Goal: Answer question/provide support: Answer question/provide support

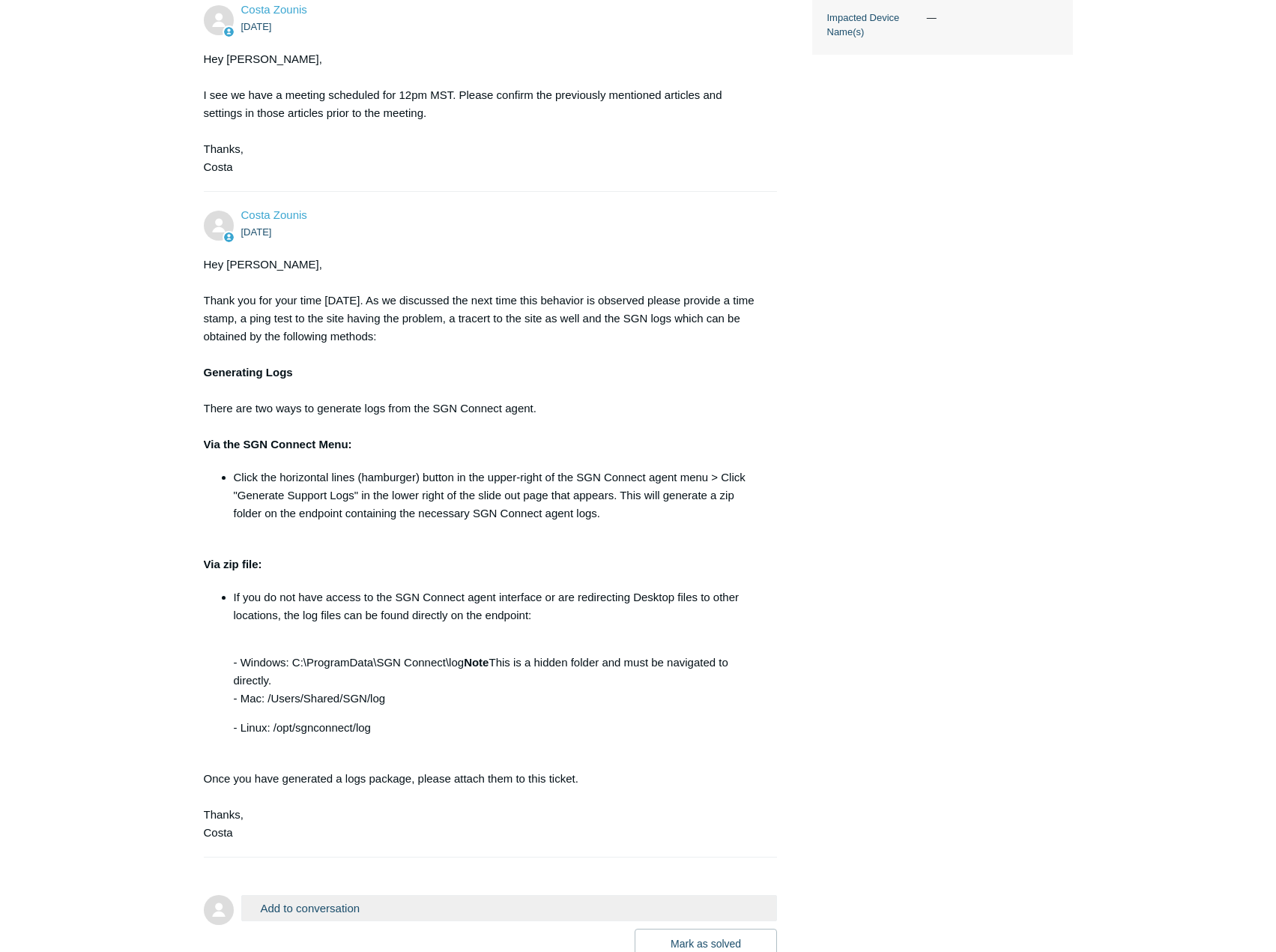
scroll to position [720, 0]
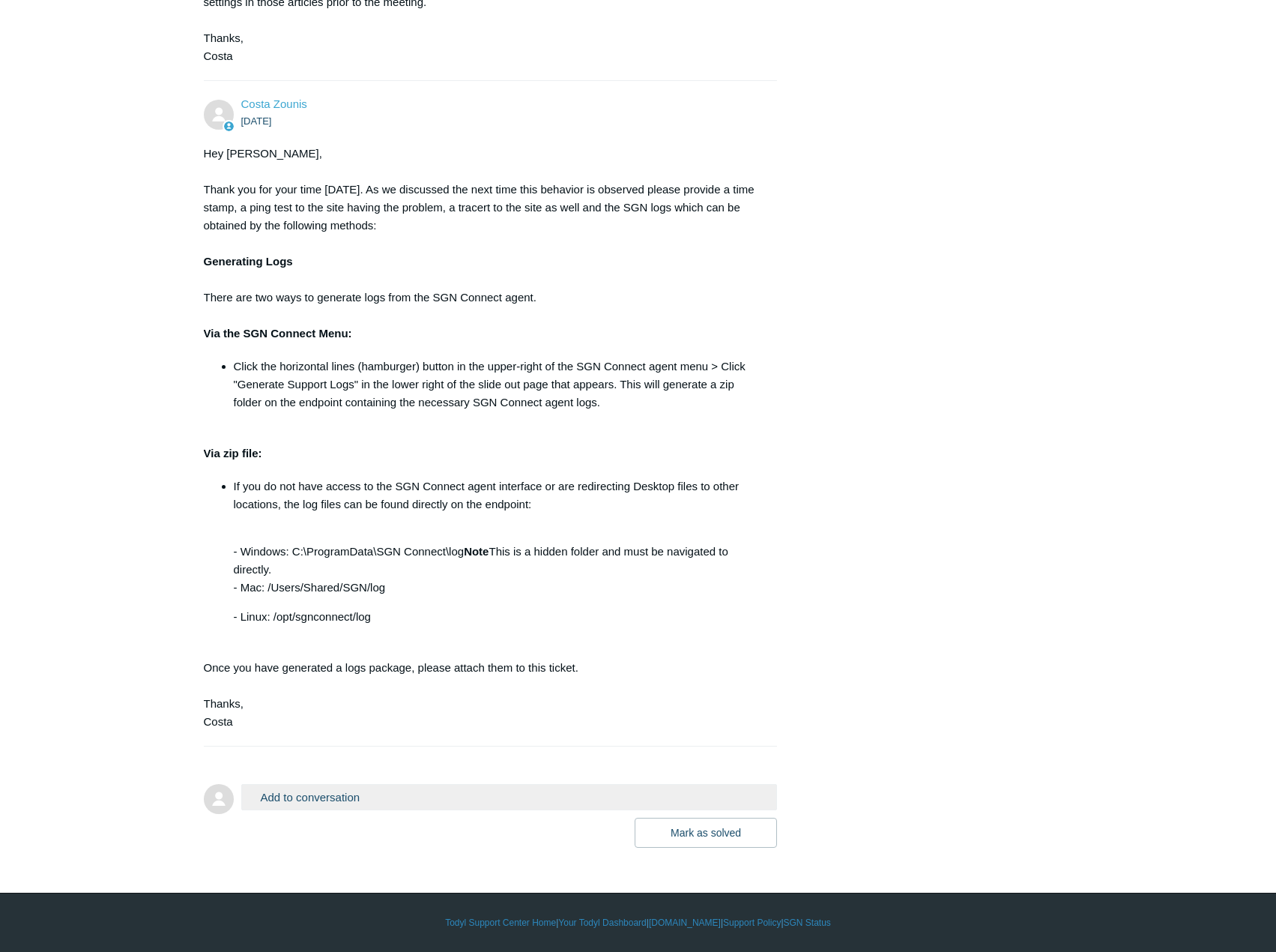
click at [328, 801] on button "Add to conversation" at bounding box center [510, 797] width 536 height 26
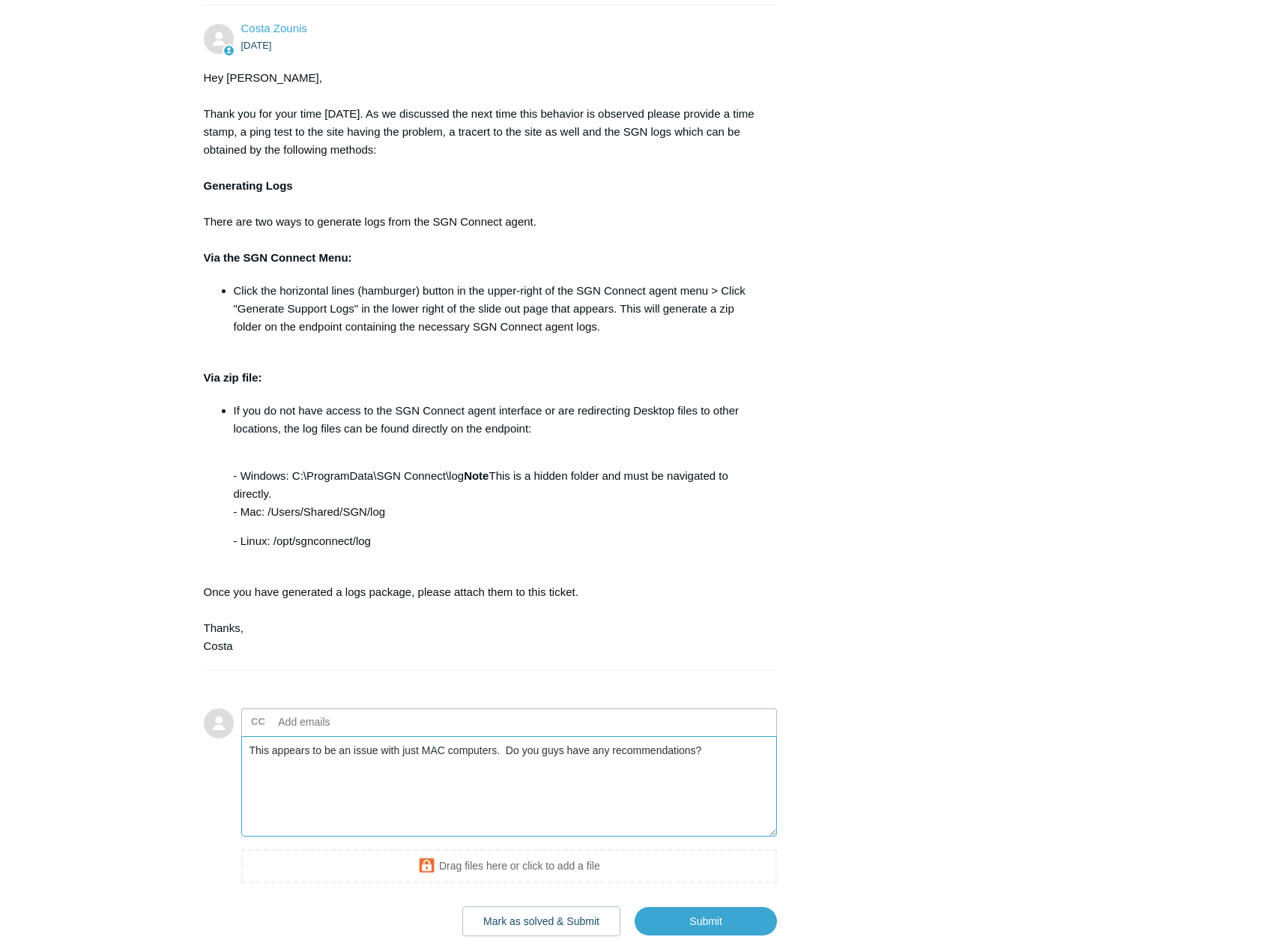
scroll to position [885, 0]
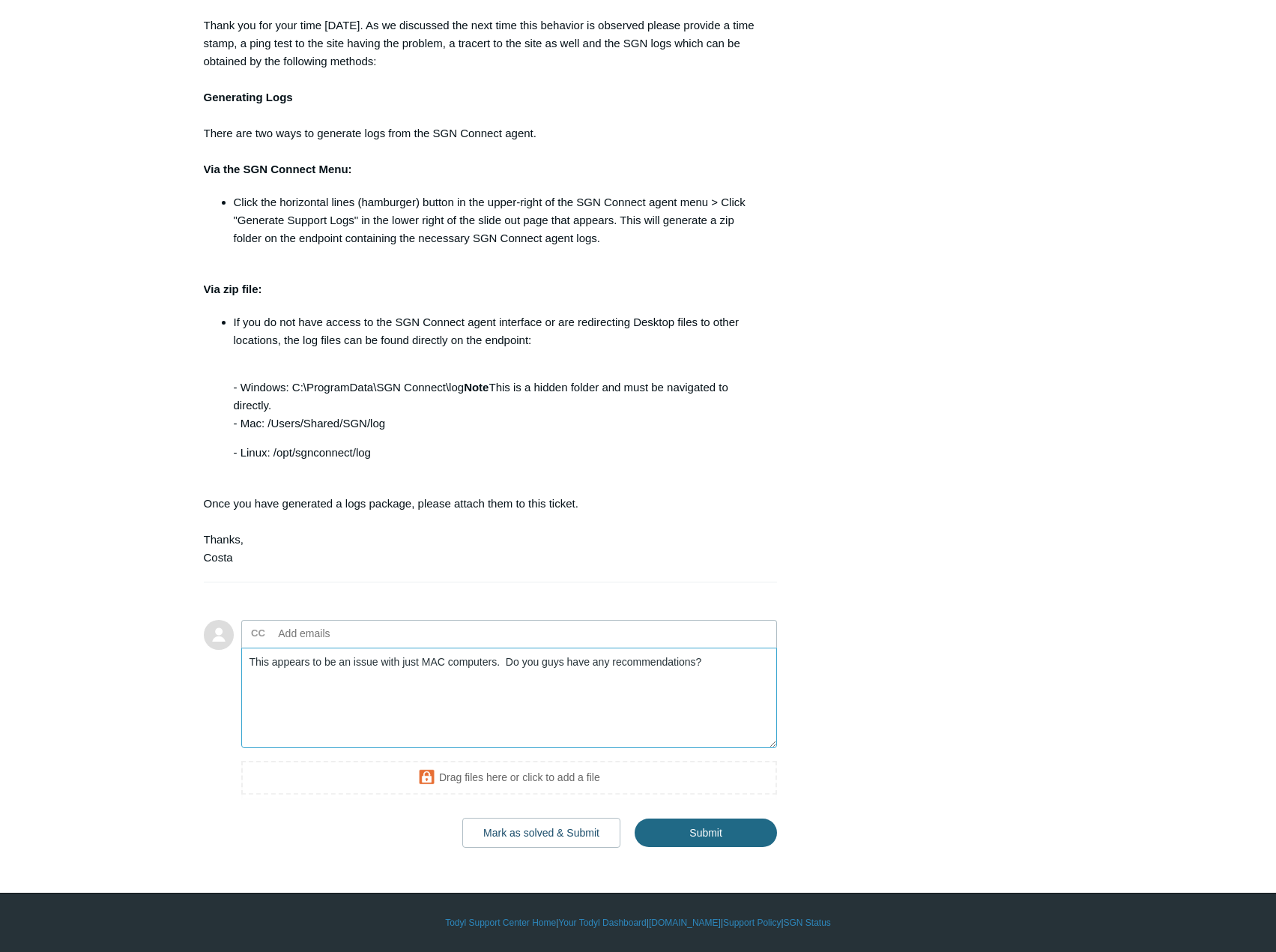
type textarea "This appears to be an issue with just MAC computers. Do you guys have any recom…"
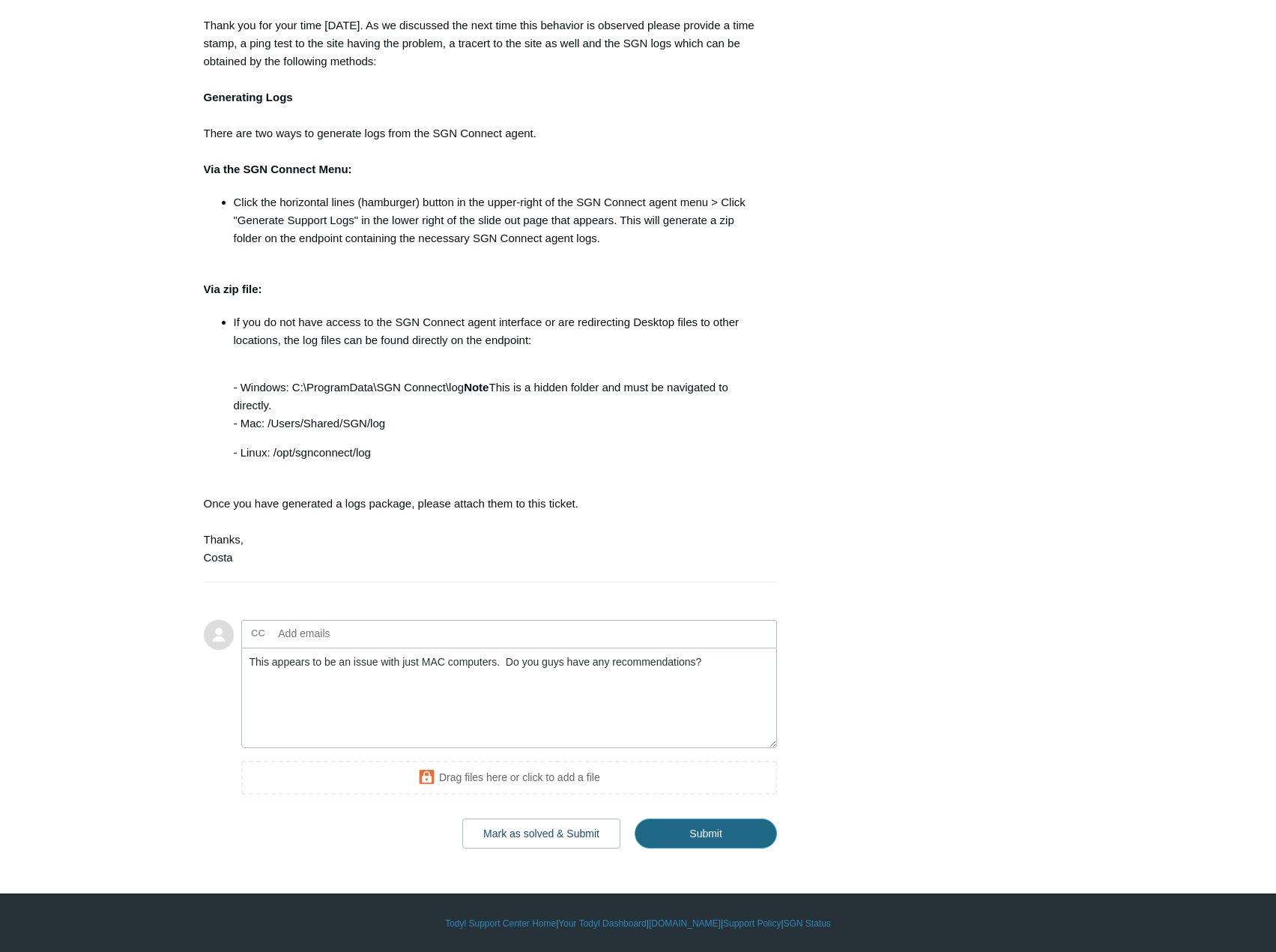
click at [762, 835] on input "Submit" at bounding box center [706, 833] width 143 height 30
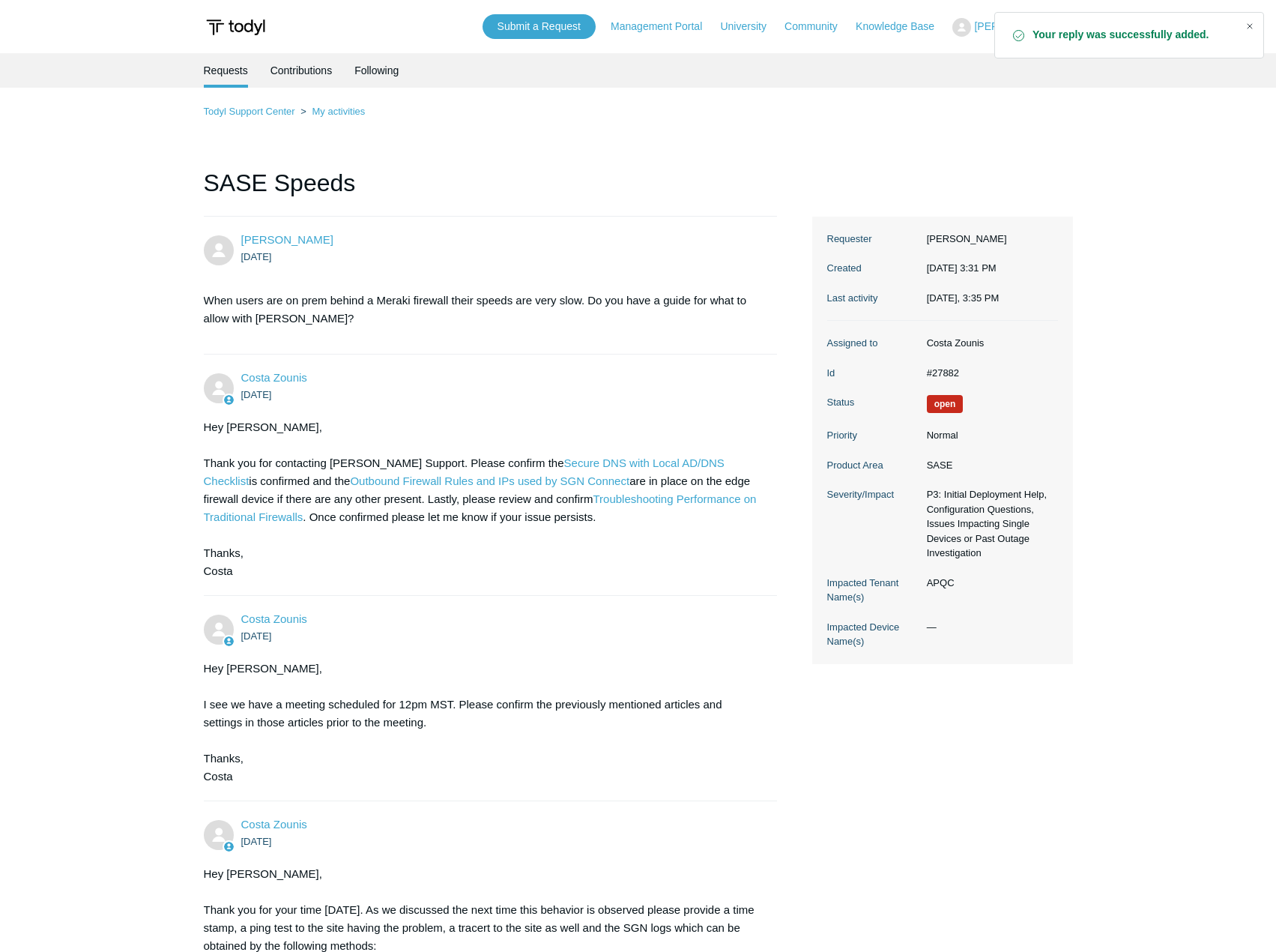
click at [1246, 21] on div "Close" at bounding box center [1249, 26] width 21 height 21
click at [890, 35] on div "Submit a Request Management Portal University Community Knowledge Base Daniel D…" at bounding box center [778, 27] width 590 height 25
click at [914, 21] on link "Knowledge Base" at bounding box center [902, 26] width 93 height 16
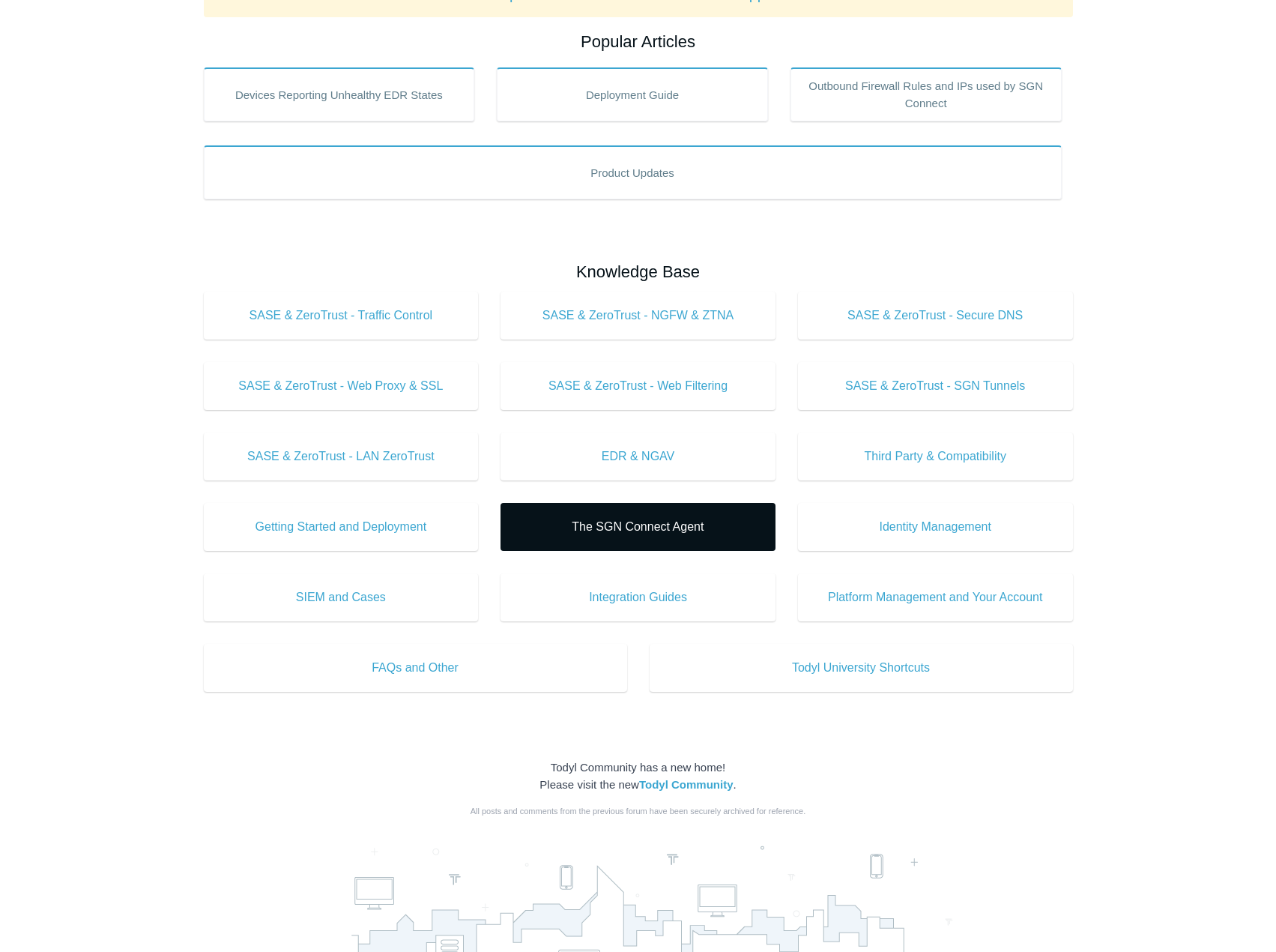
scroll to position [375, 0]
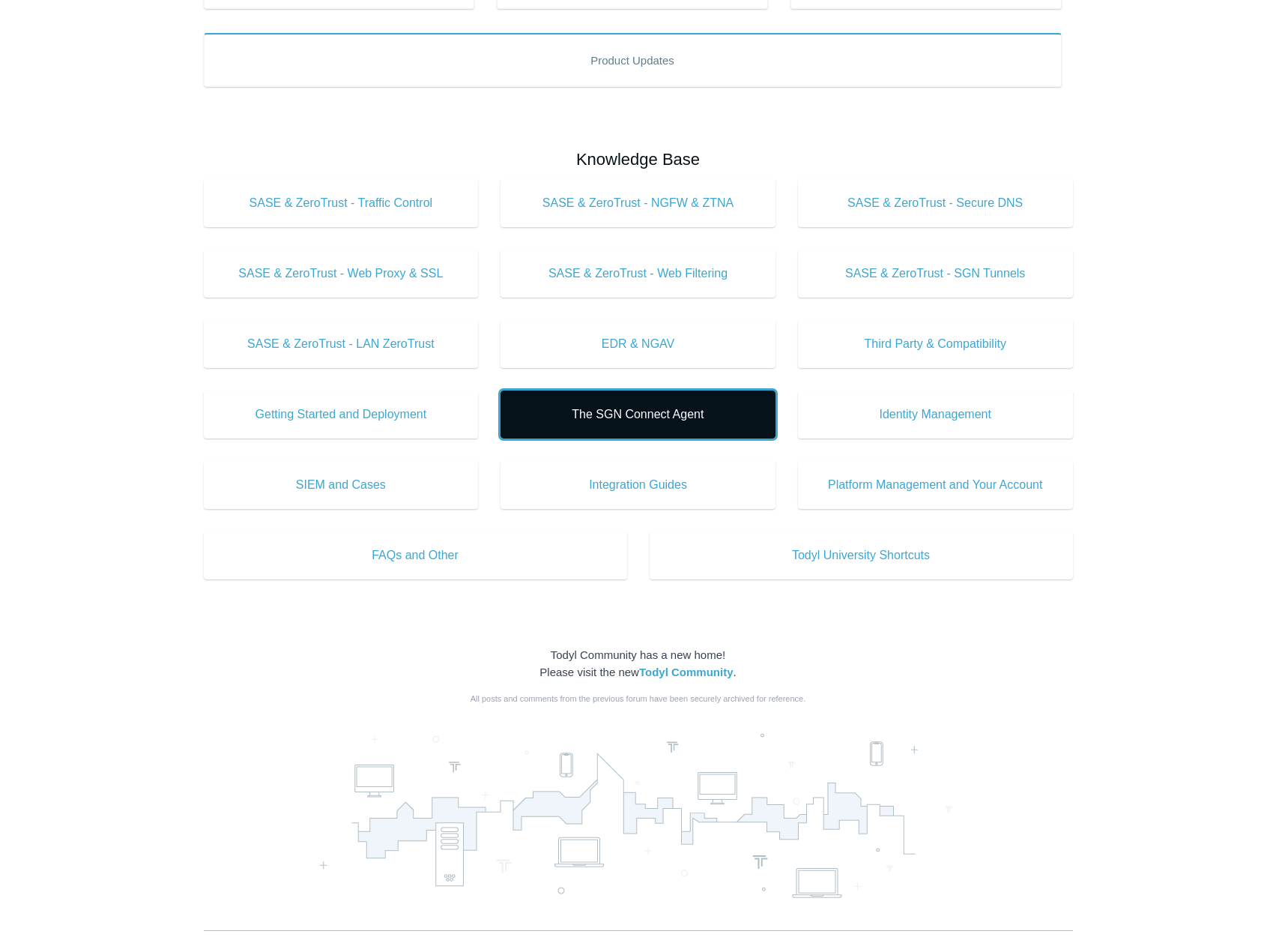
click at [572, 411] on span "The SGN Connect Agent" at bounding box center [638, 414] width 230 height 18
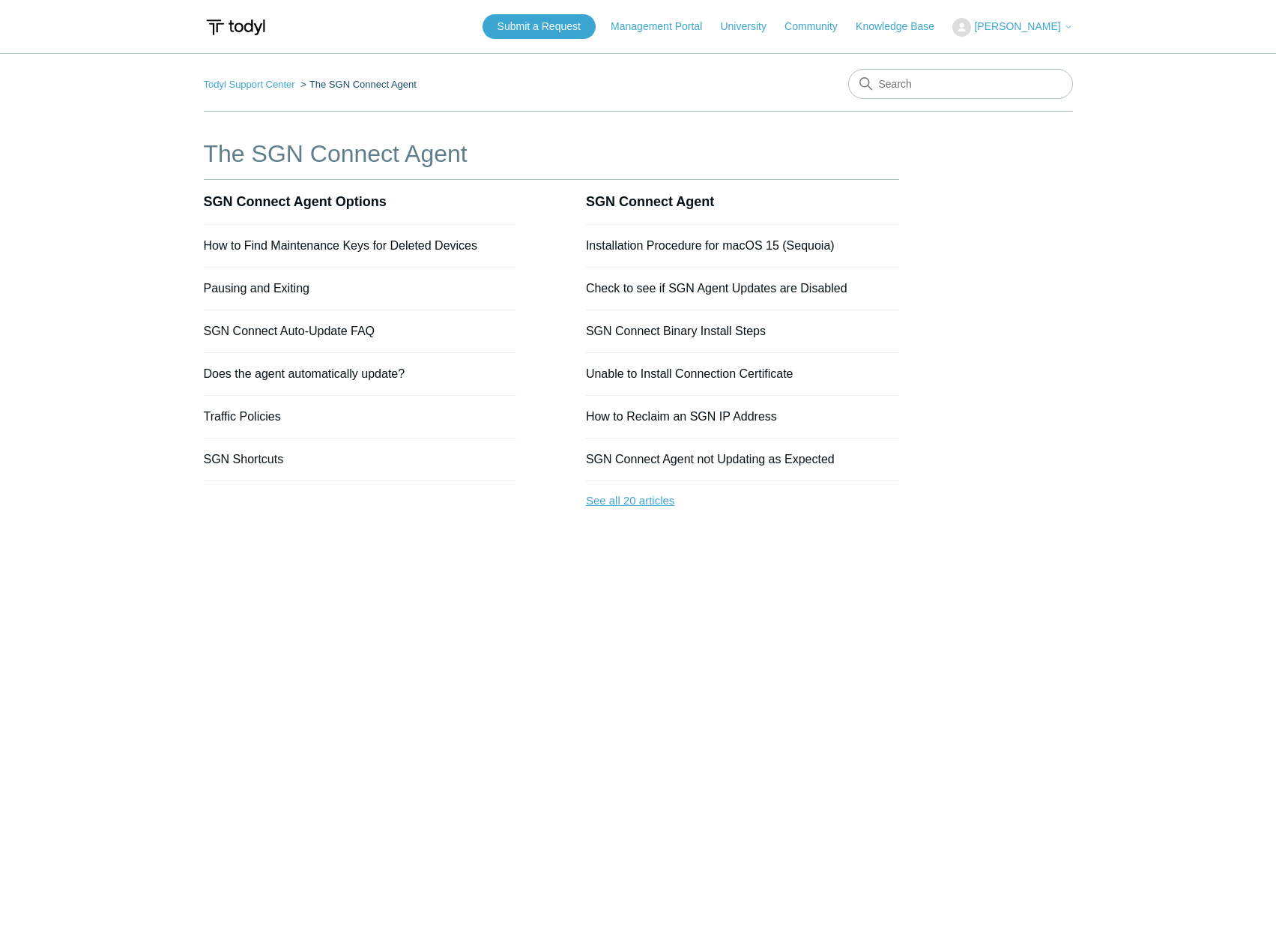
click at [627, 506] on link "See all 20 articles" at bounding box center [742, 501] width 313 height 40
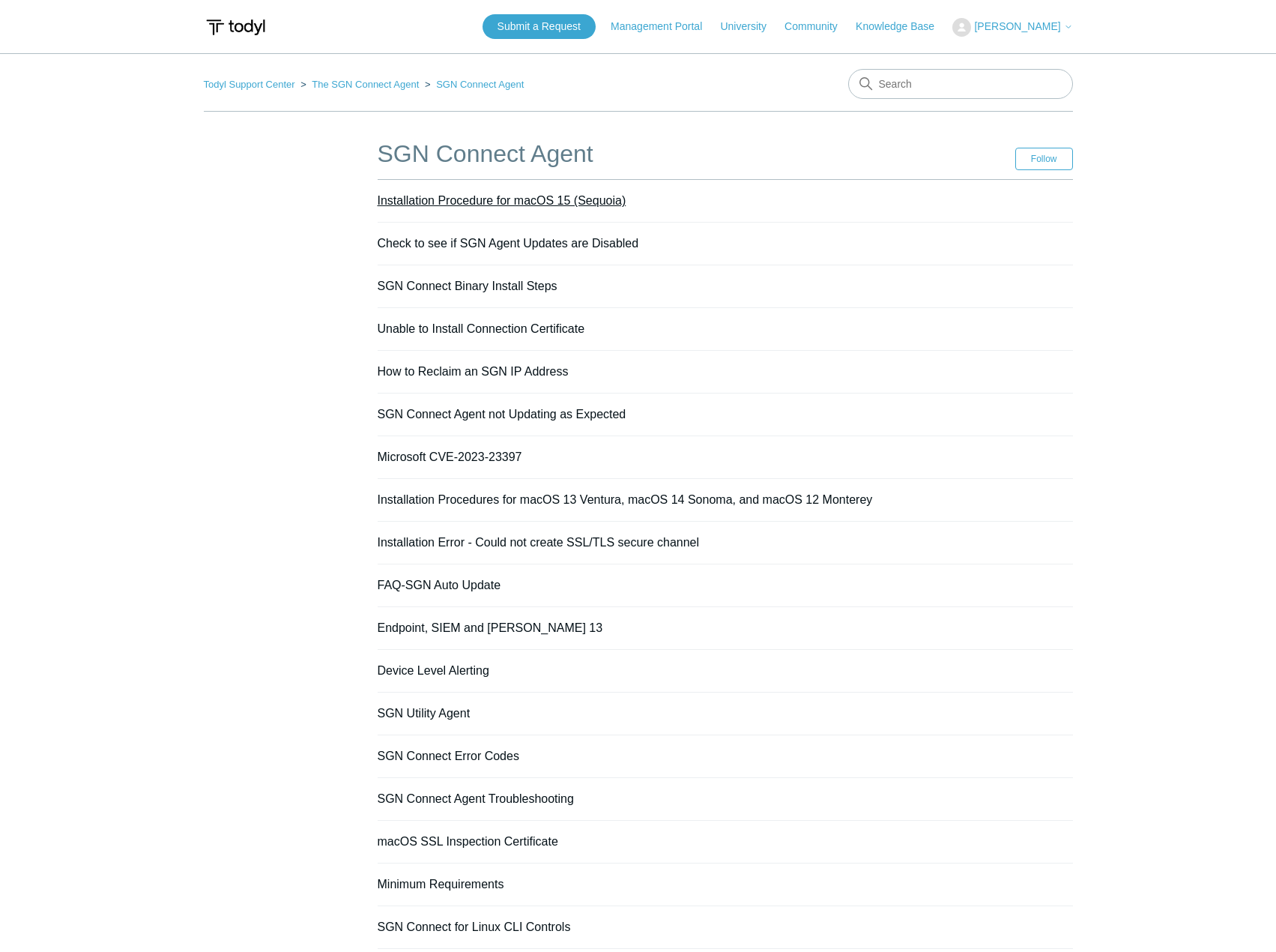
click at [431, 202] on link "Installation Procedure for macOS 15 (Sequoia)" at bounding box center [502, 200] width 249 height 13
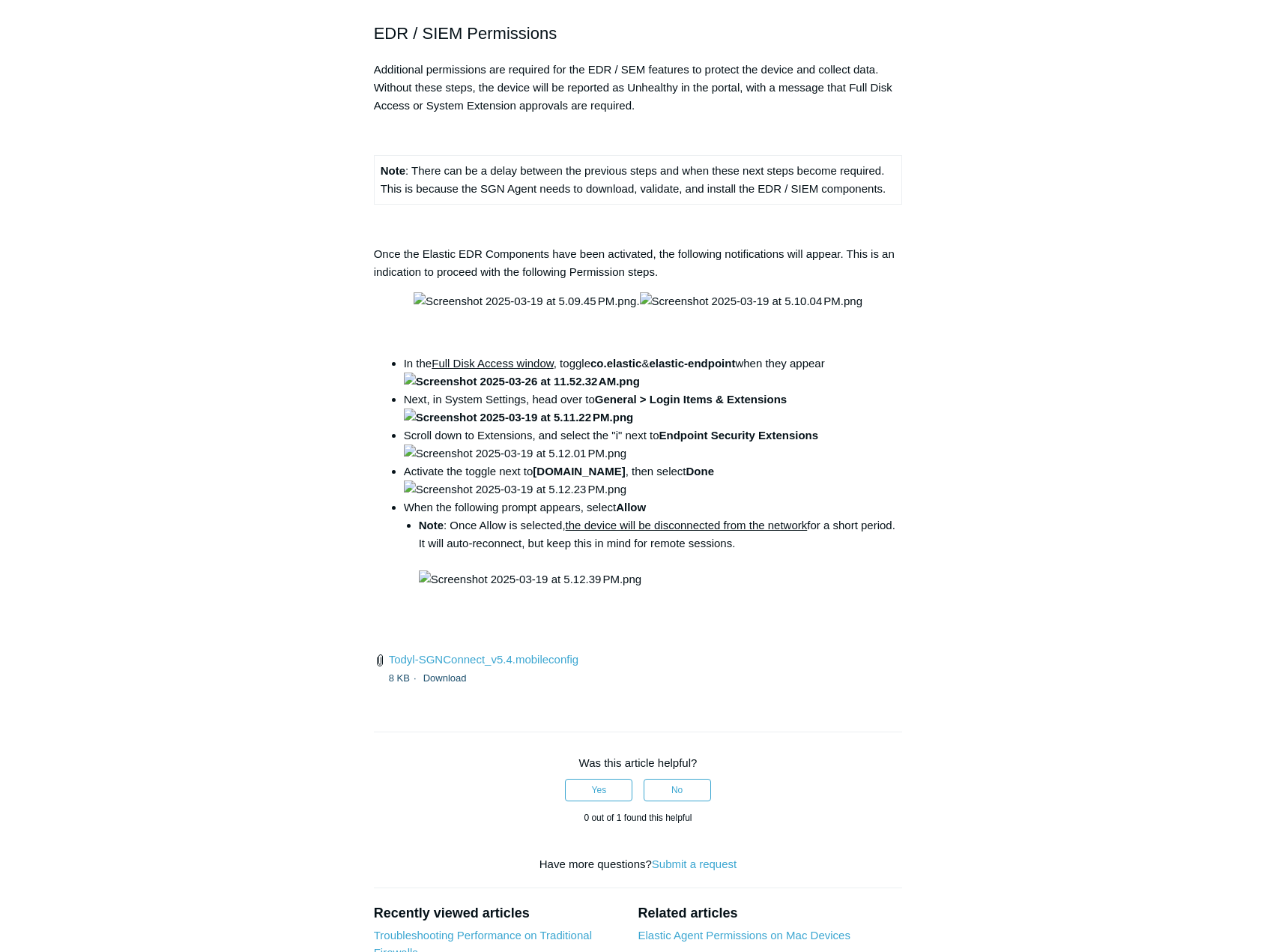
scroll to position [1798, 0]
